Goal: Information Seeking & Learning: Find specific fact

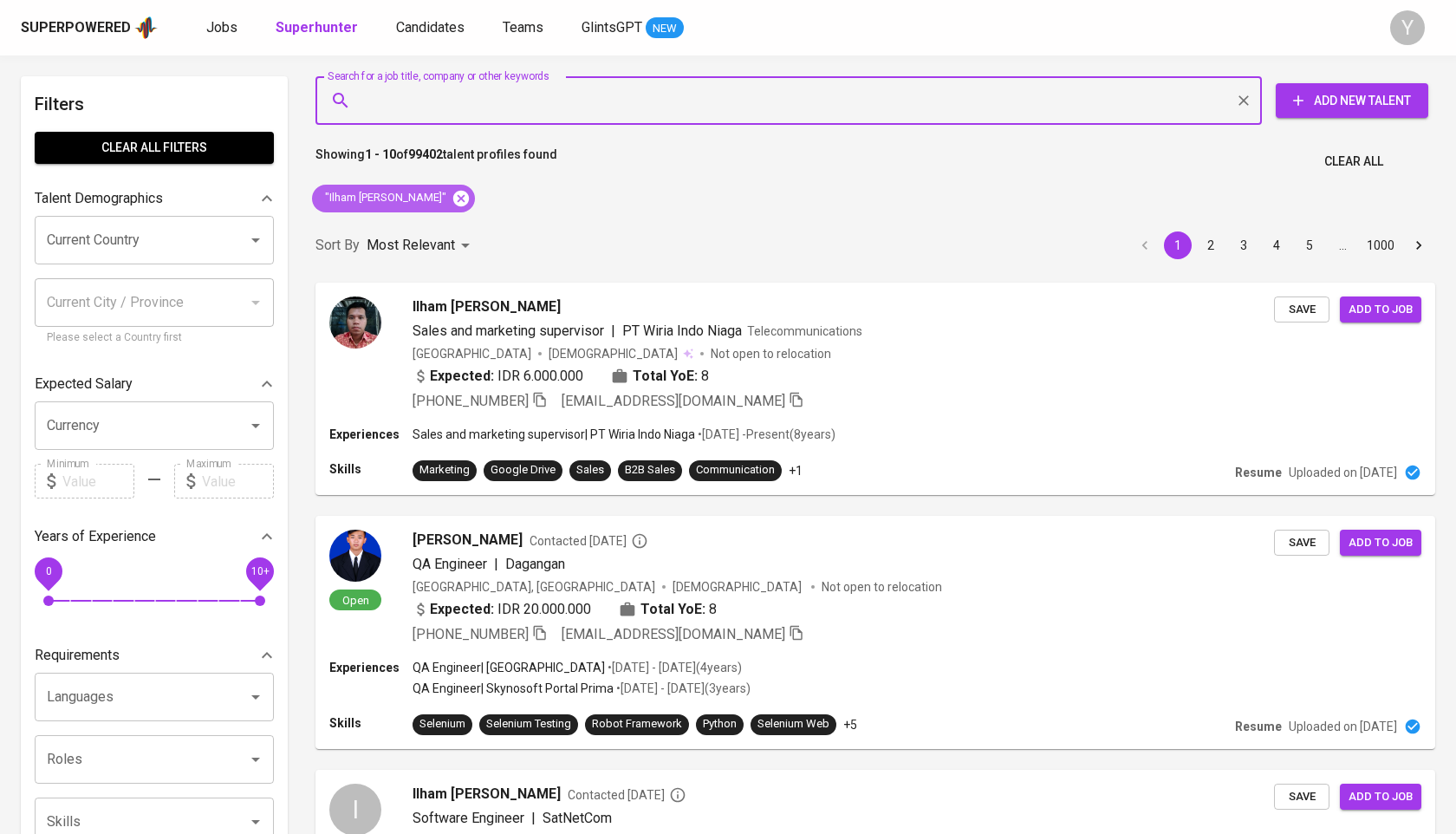
click at [469, 197] on icon at bounding box center [461, 197] width 15 height 15
click at [466, 104] on input "Search for a job title, company or other keywords" at bounding box center [793, 100] width 870 height 33
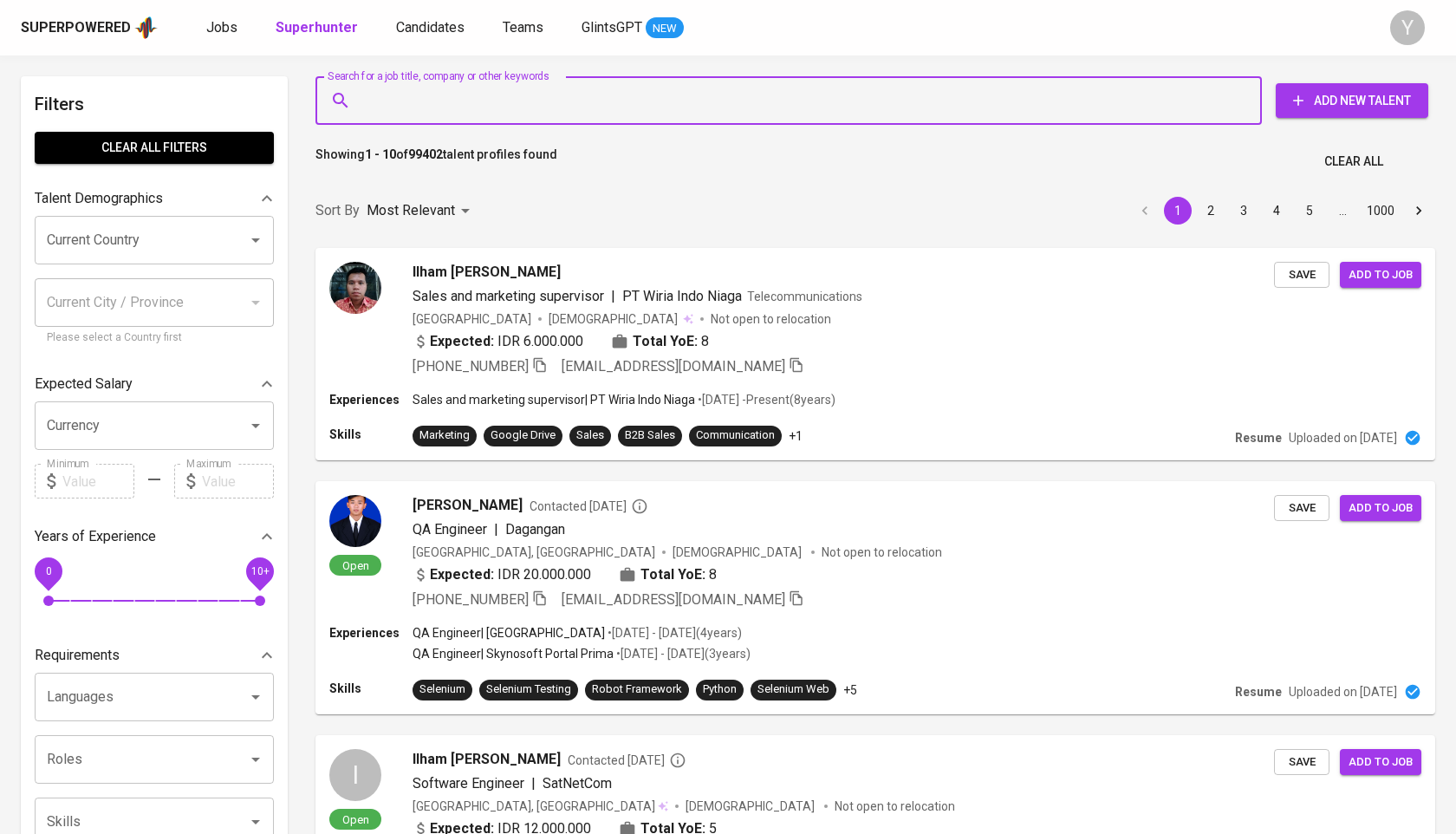
paste input "622122539393"
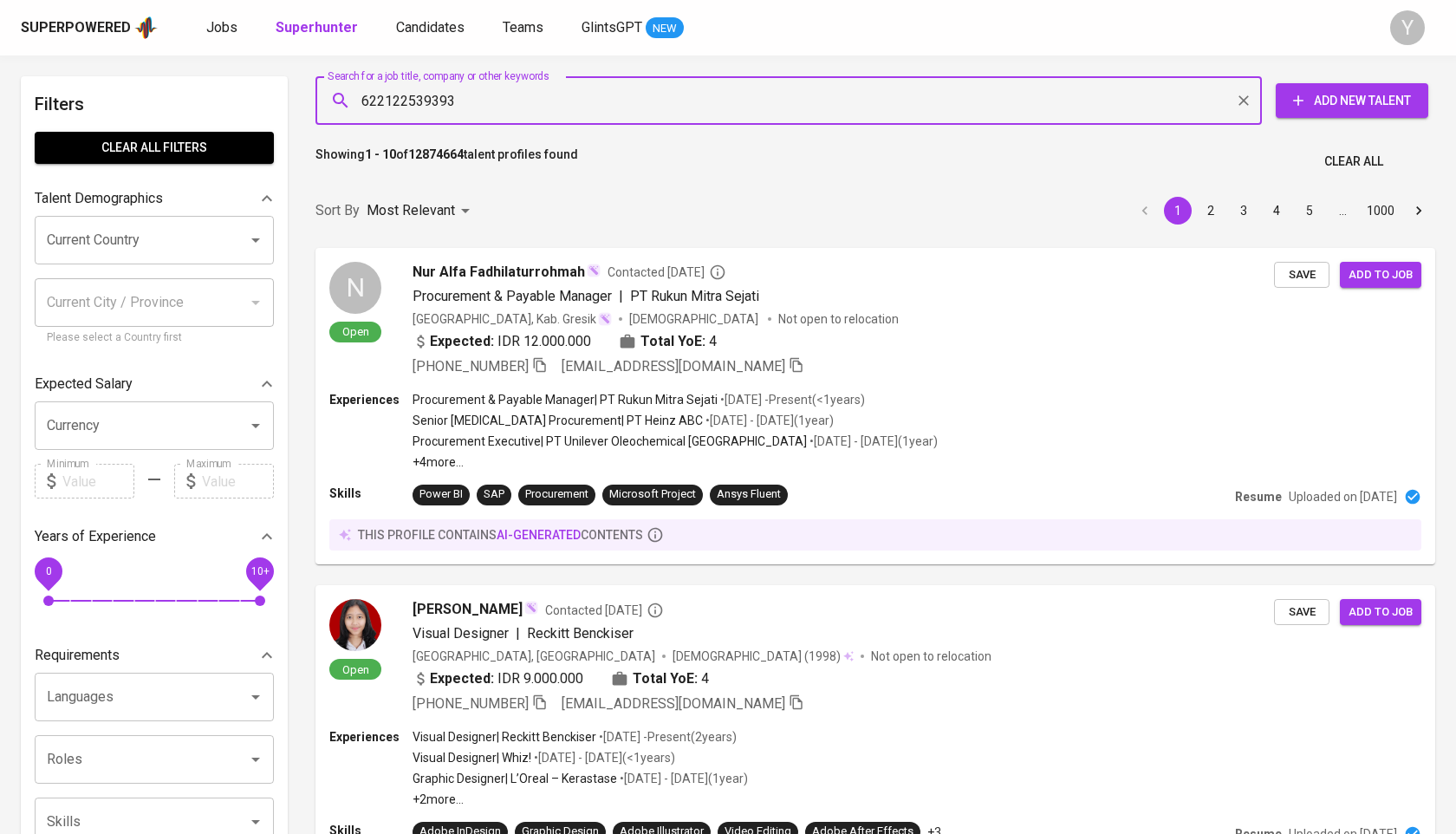
paste input "[EMAIL_ADDRESS][DOMAIN_NAME]"
type input "[EMAIL_ADDRESS][DOMAIN_NAME]"
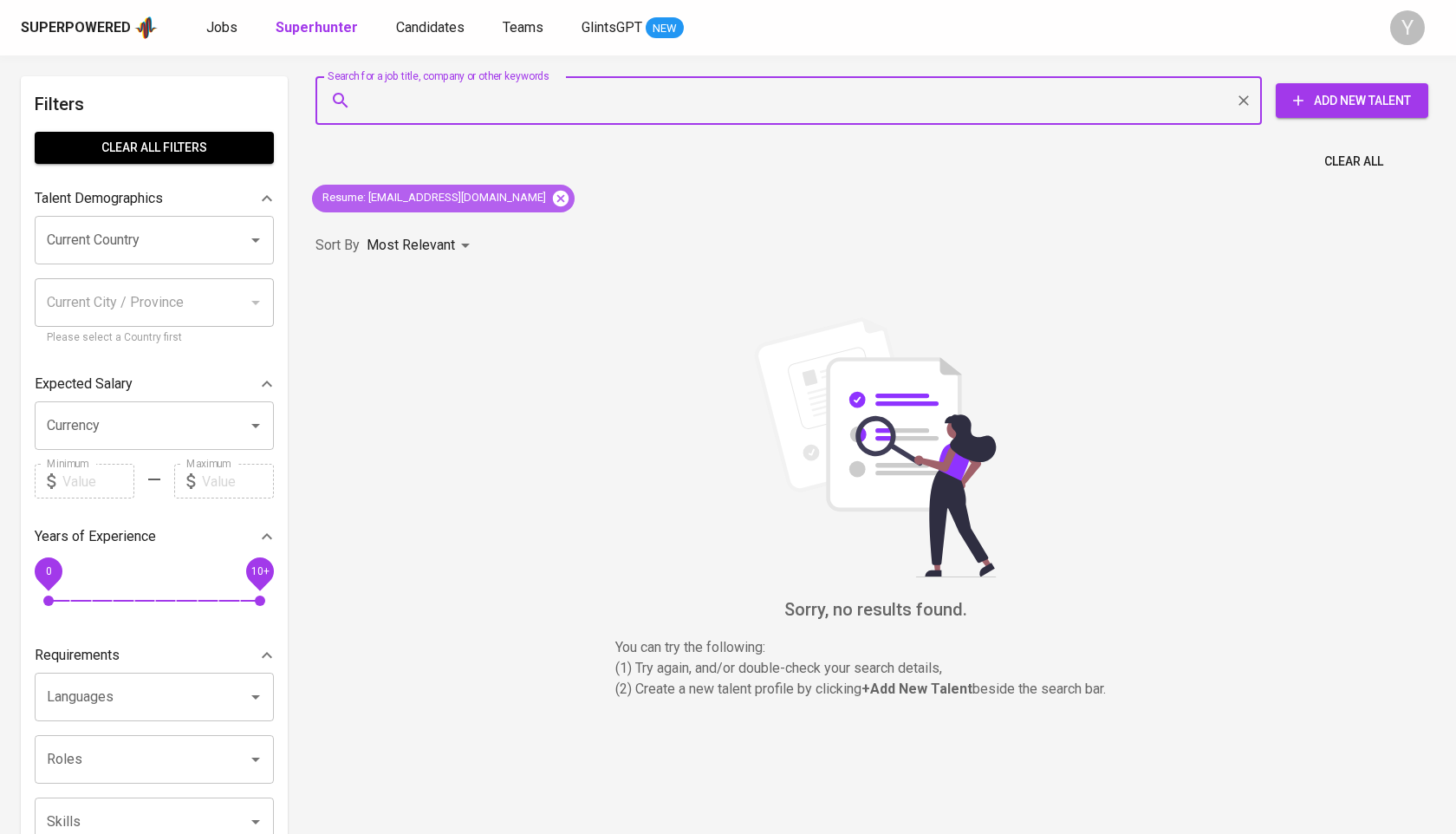
click at [552, 204] on icon at bounding box center [561, 198] width 19 height 19
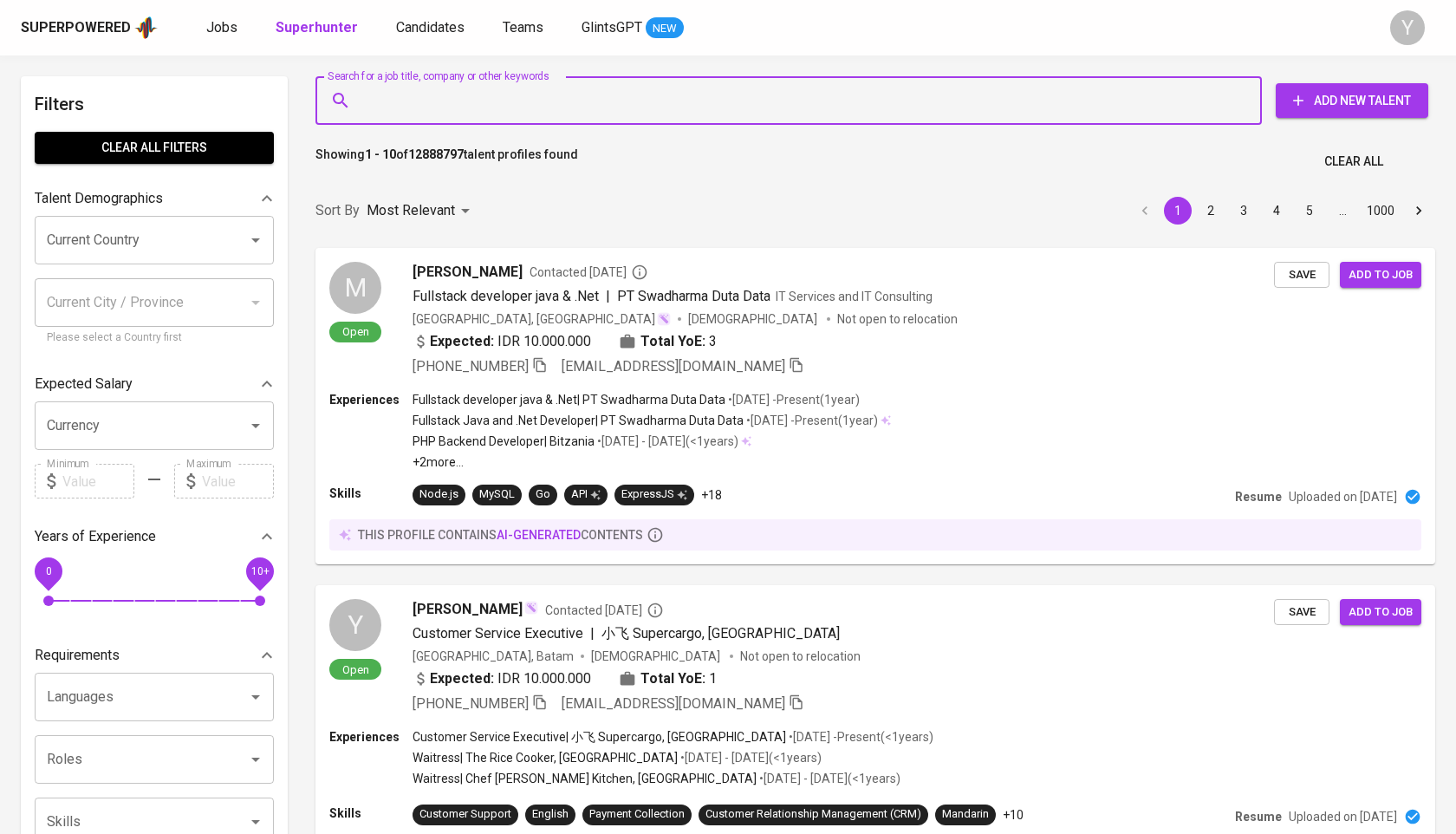
click at [512, 96] on input "Search for a job title, company or other keywords" at bounding box center [793, 100] width 870 height 33
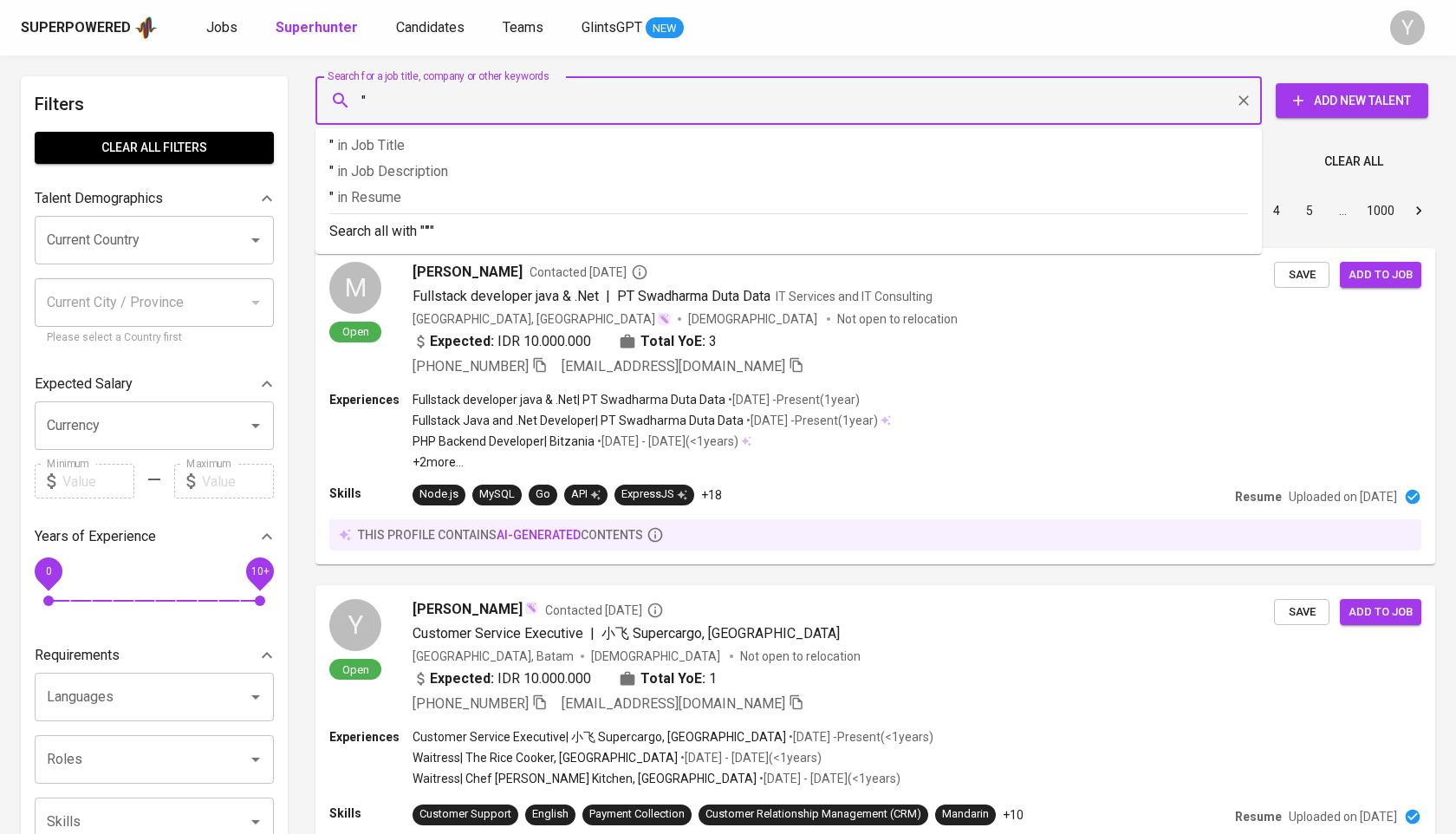
paste input "[PERSON_NAME] Diva [PERSON_NAME]"
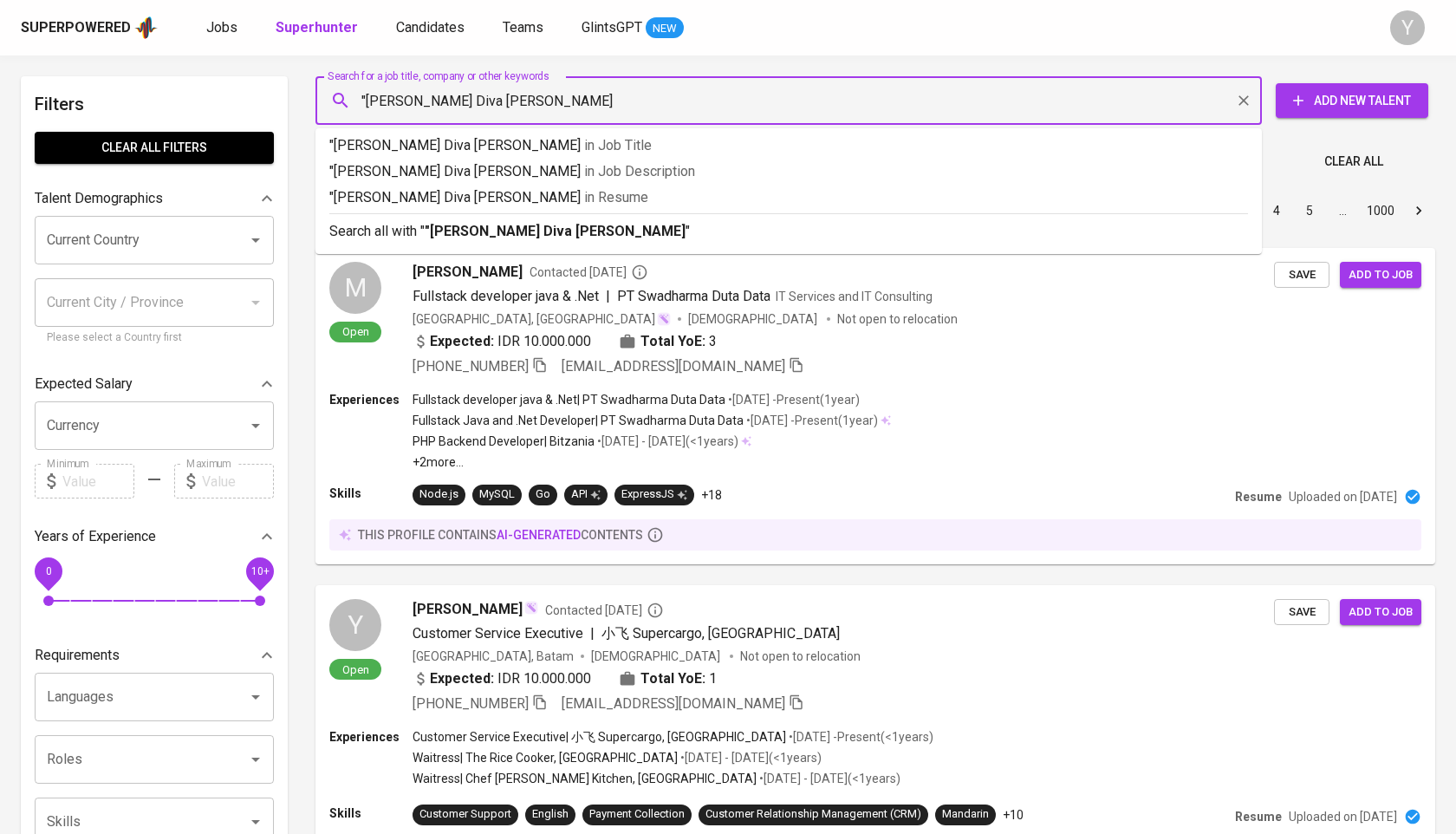
type input ""[PERSON_NAME] Diva [PERSON_NAME]""
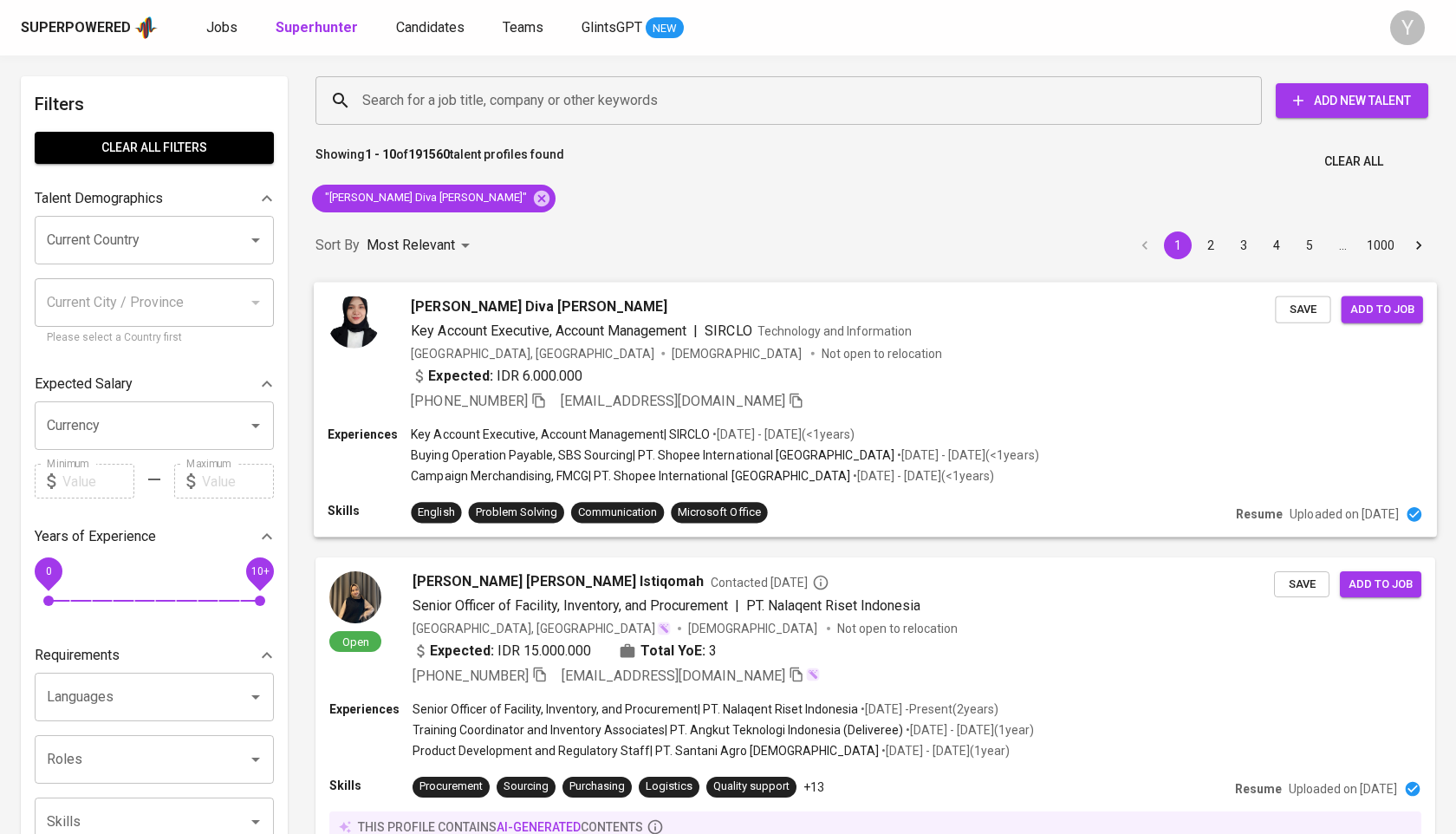
click at [552, 402] on div "[PHONE_NUMBER] [EMAIL_ADDRESS][DOMAIN_NAME]" at bounding box center [607, 400] width 393 height 21
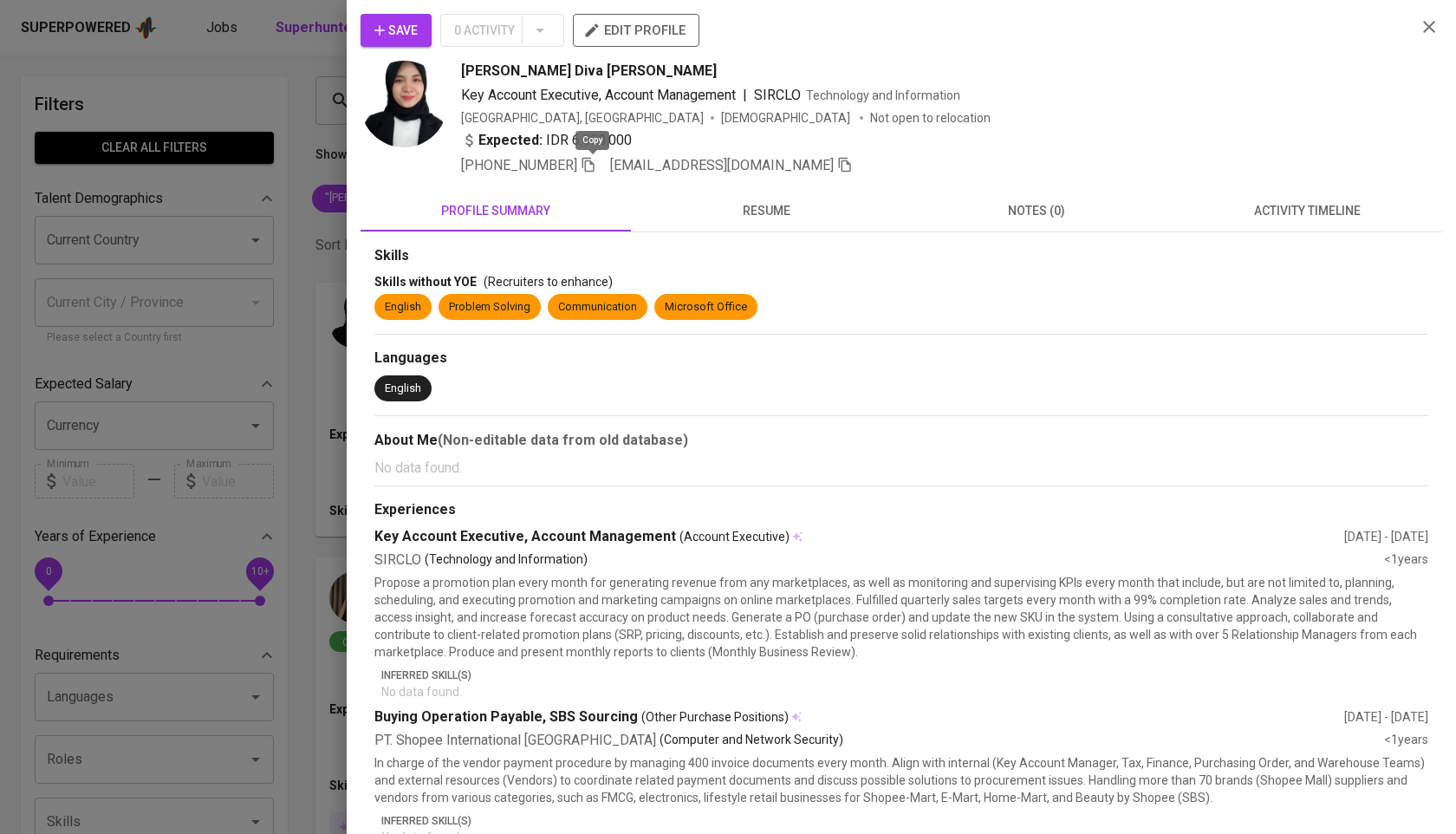
click at [591, 166] on icon "button" at bounding box center [588, 164] width 15 height 15
click at [343, 193] on div at bounding box center [728, 417] width 1456 height 834
